Goal: Find contact information: Find contact information

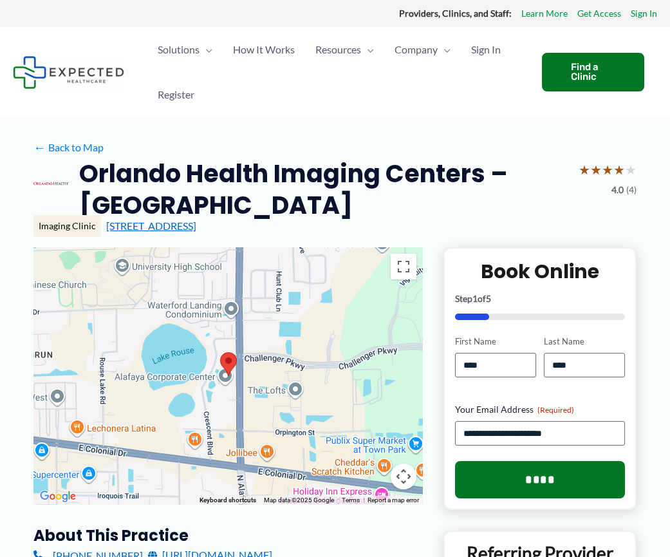
drag, startPoint x: 272, startPoint y: 225, endPoint x: 106, endPoint y: 229, distance: 166.8
click at [106, 229] on div "[STREET_ADDRESS]" at bounding box center [371, 226] width 531 height 14
copy link "[STREET_ADDRESS]"
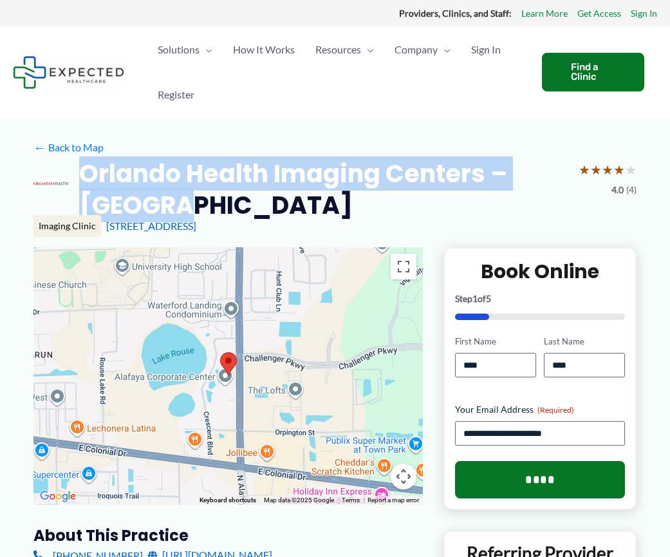
drag, startPoint x: 88, startPoint y: 171, endPoint x: 195, endPoint y: 211, distance: 114.7
click at [195, 211] on div "Orlando Health Imaging Centers – [GEOGRAPHIC_DATA] ★ ★ ★ ★ ★ 4.0 (4)" at bounding box center [334, 190] width 603 height 64
copy h2 "Orlando Health Imaging Centers – [GEOGRAPHIC_DATA]"
drag, startPoint x: 267, startPoint y: 220, endPoint x: 107, endPoint y: 233, distance: 160.2
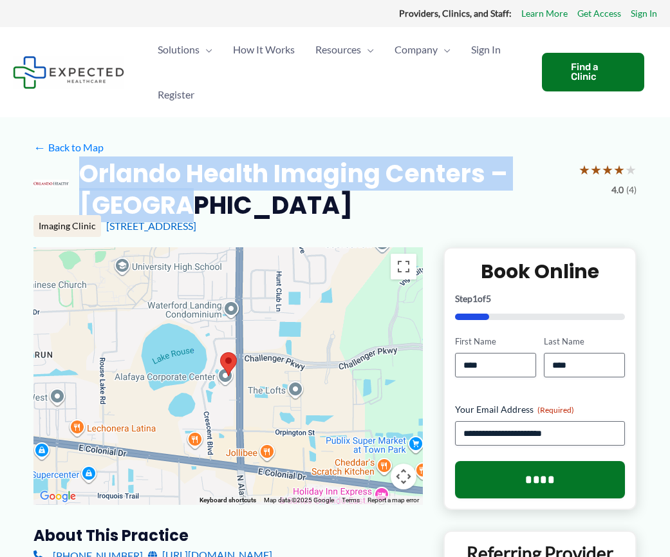
click at [107, 233] on div "[STREET_ADDRESS]" at bounding box center [371, 226] width 531 height 14
copy link "[STREET_ADDRESS]"
